Goal: Information Seeking & Learning: Learn about a topic

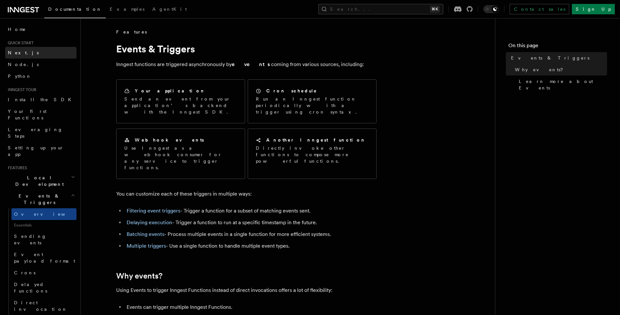
click at [27, 52] on link "Next.js" at bounding box center [40, 53] width 71 height 12
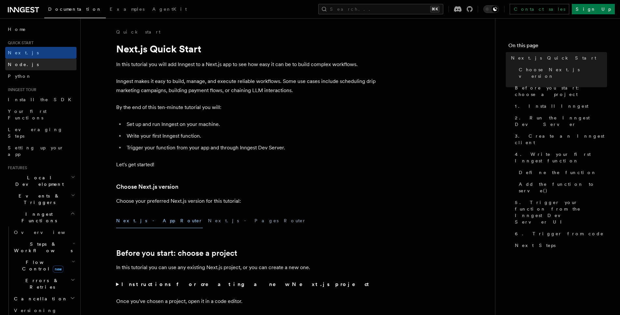
click at [33, 64] on link "Node.js" at bounding box center [40, 65] width 71 height 12
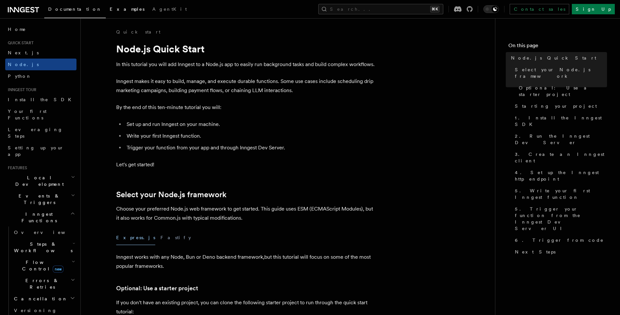
click at [106, 12] on link "Examples" at bounding box center [127, 10] width 43 height 16
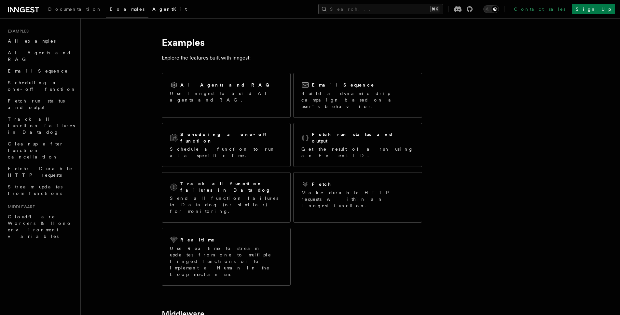
click at [152, 11] on span "AgentKit" at bounding box center [169, 9] width 34 height 5
click at [44, 36] on link "All examples" at bounding box center [40, 41] width 71 height 12
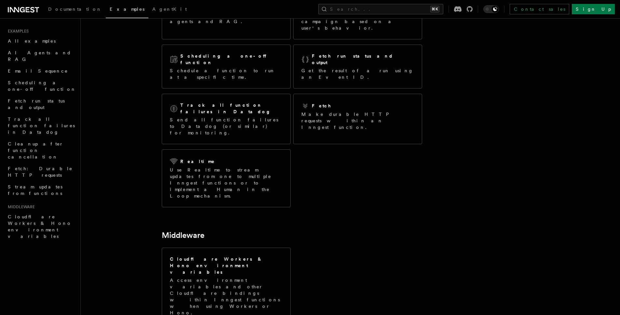
scroll to position [20, 0]
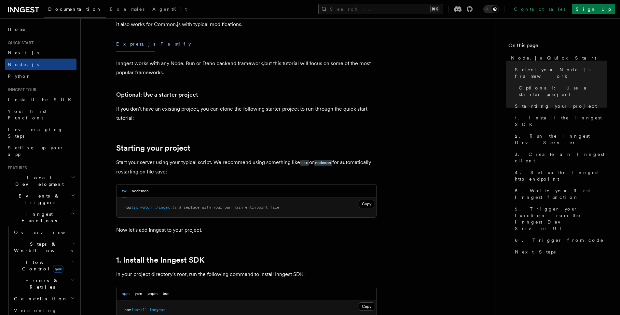
scroll to position [195, 0]
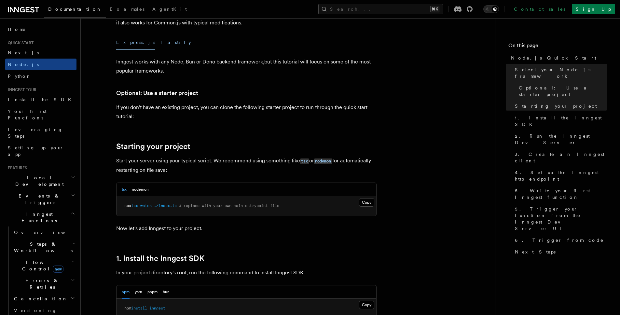
click at [160, 42] on button "Fastify" at bounding box center [175, 42] width 31 height 15
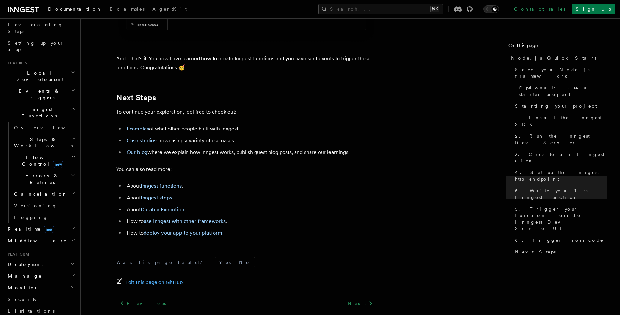
scroll to position [106, 0]
click at [53, 159] on span "new" at bounding box center [58, 162] width 11 height 7
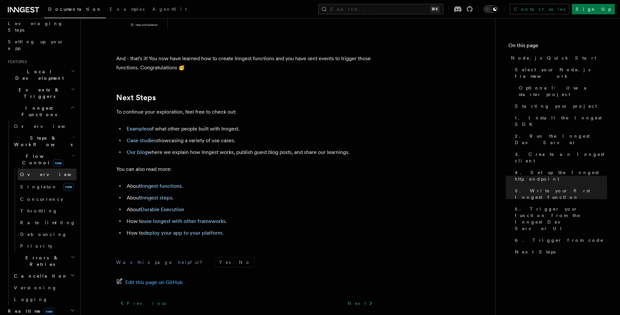
click at [43, 168] on link "Overview" at bounding box center [47, 174] width 59 height 12
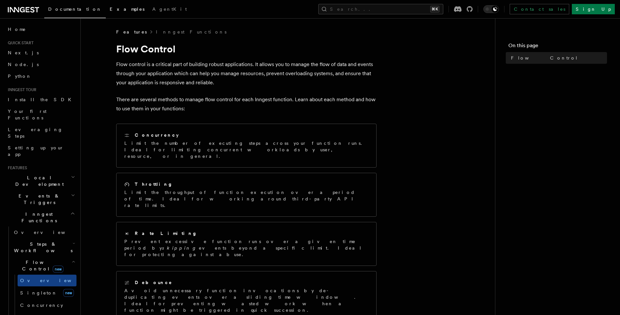
click at [110, 10] on span "Examples" at bounding box center [127, 9] width 35 height 5
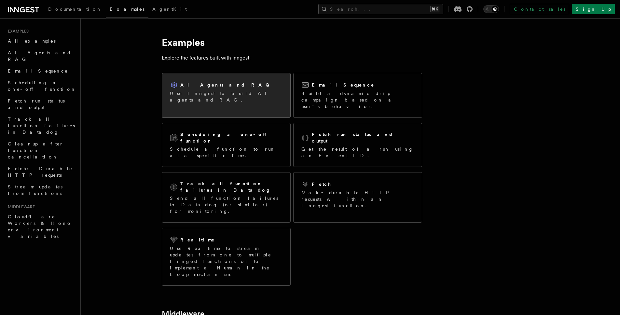
click at [268, 84] on div "AI Agents and RAG Use Inngest to build AI agents and RAG." at bounding box center [226, 92] width 128 height 38
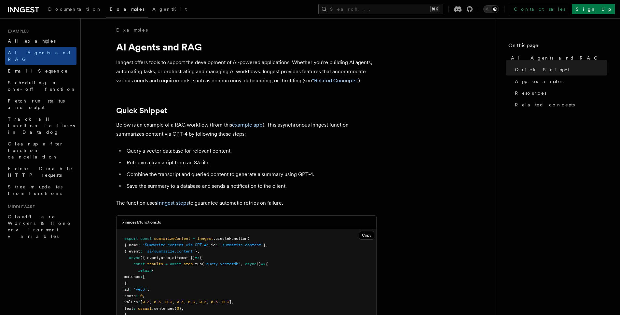
scroll to position [1, 0]
click at [238, 126] on link "example app" at bounding box center [247, 125] width 31 height 6
